Goal: Navigation & Orientation: Find specific page/section

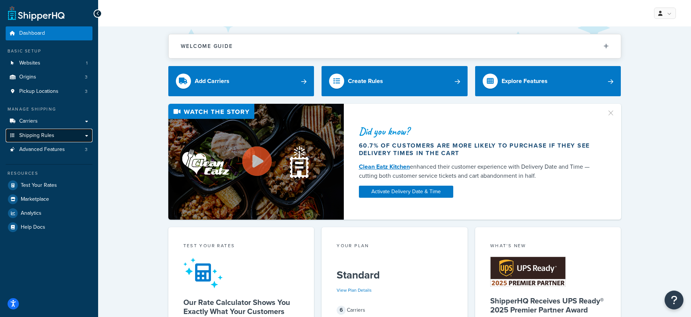
click at [35, 136] on span "Shipping Rules" at bounding box center [36, 135] width 35 height 6
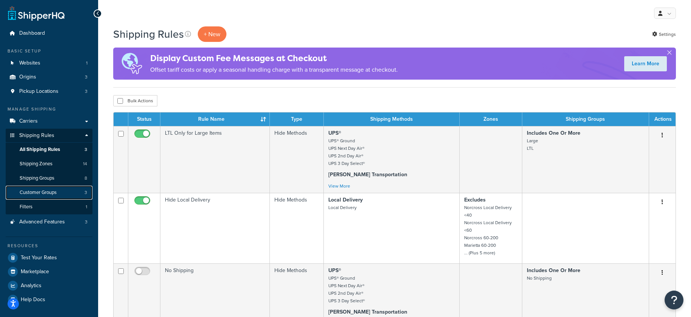
click at [51, 194] on span "Customer Groups" at bounding box center [38, 192] width 37 height 6
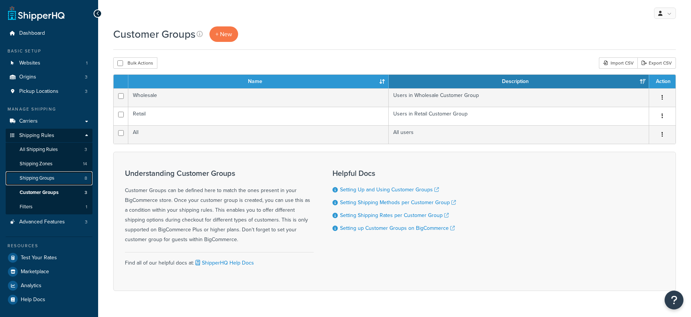
drag, startPoint x: 0, startPoint y: 0, endPoint x: 47, endPoint y: 179, distance: 184.7
click at [47, 179] on span "Shipping Groups" at bounding box center [37, 178] width 35 height 6
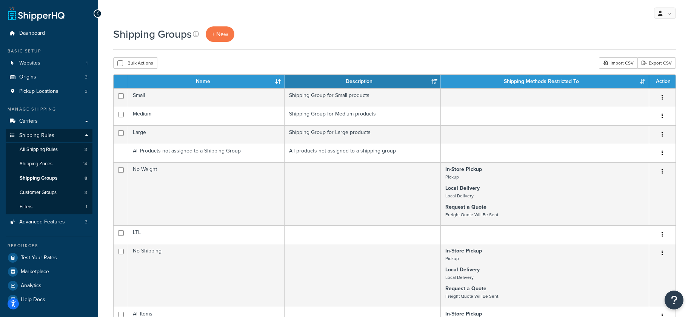
click at [97, 14] on icon at bounding box center [97, 13] width 3 height 5
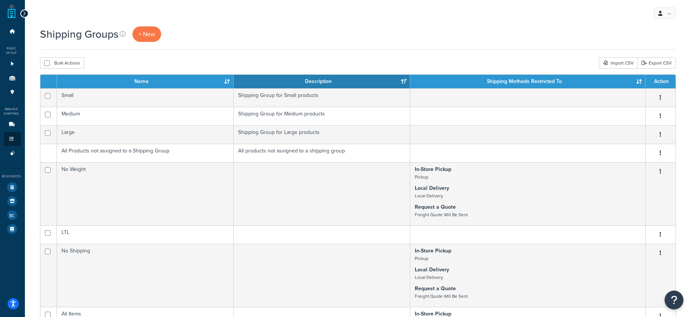
click at [25, 14] on icon at bounding box center [24, 13] width 3 height 5
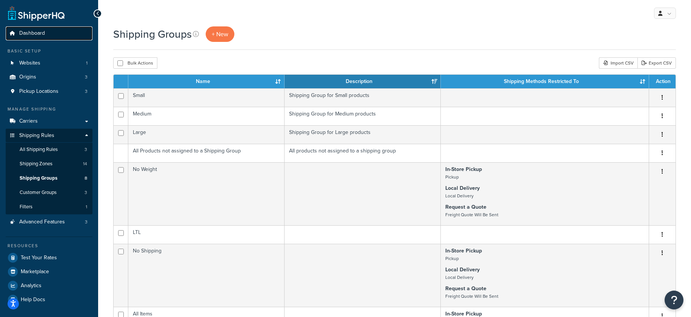
click at [20, 32] on span "Dashboard" at bounding box center [32, 33] width 26 height 6
